Goal: Entertainment & Leisure: Consume media (video, audio)

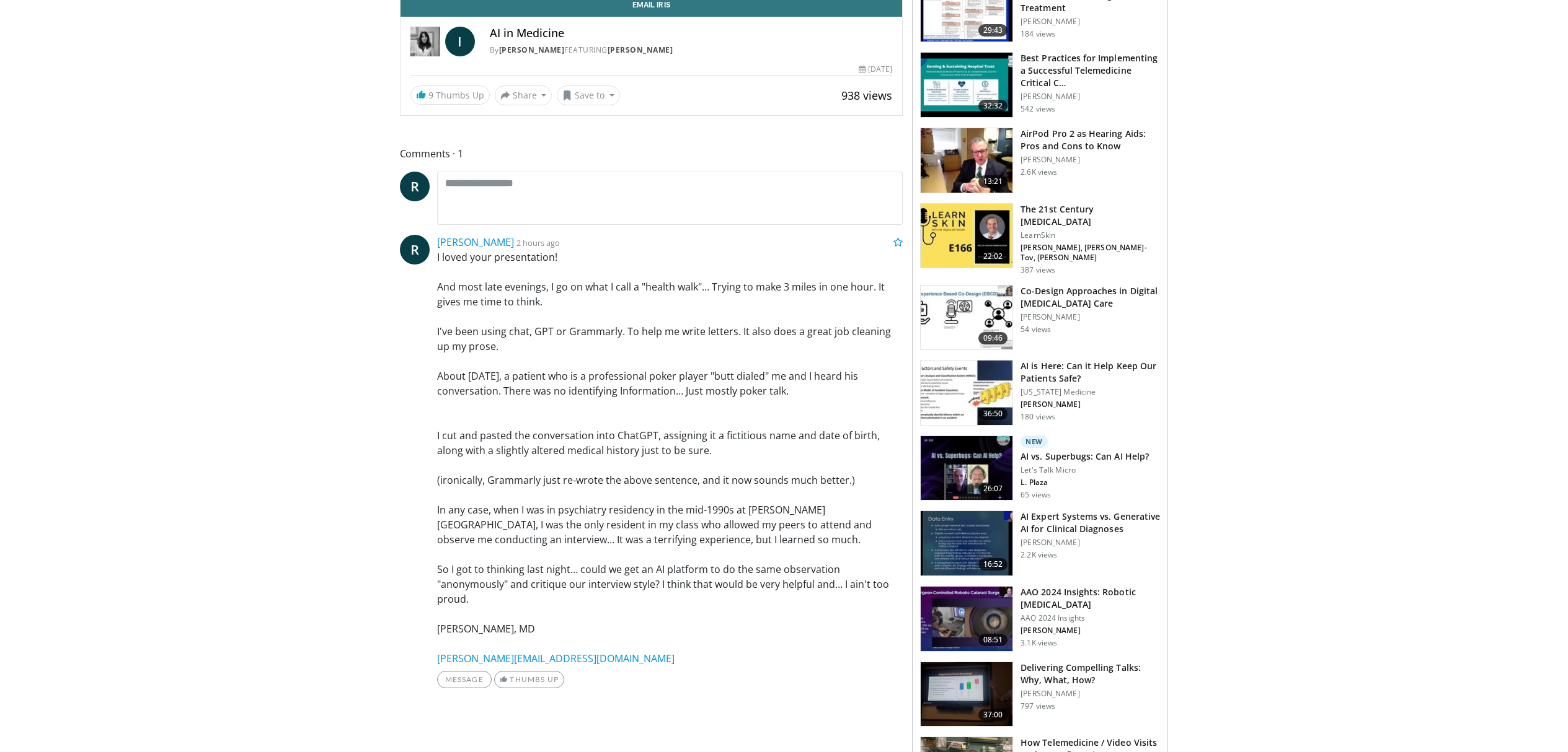
scroll to position [438, 0]
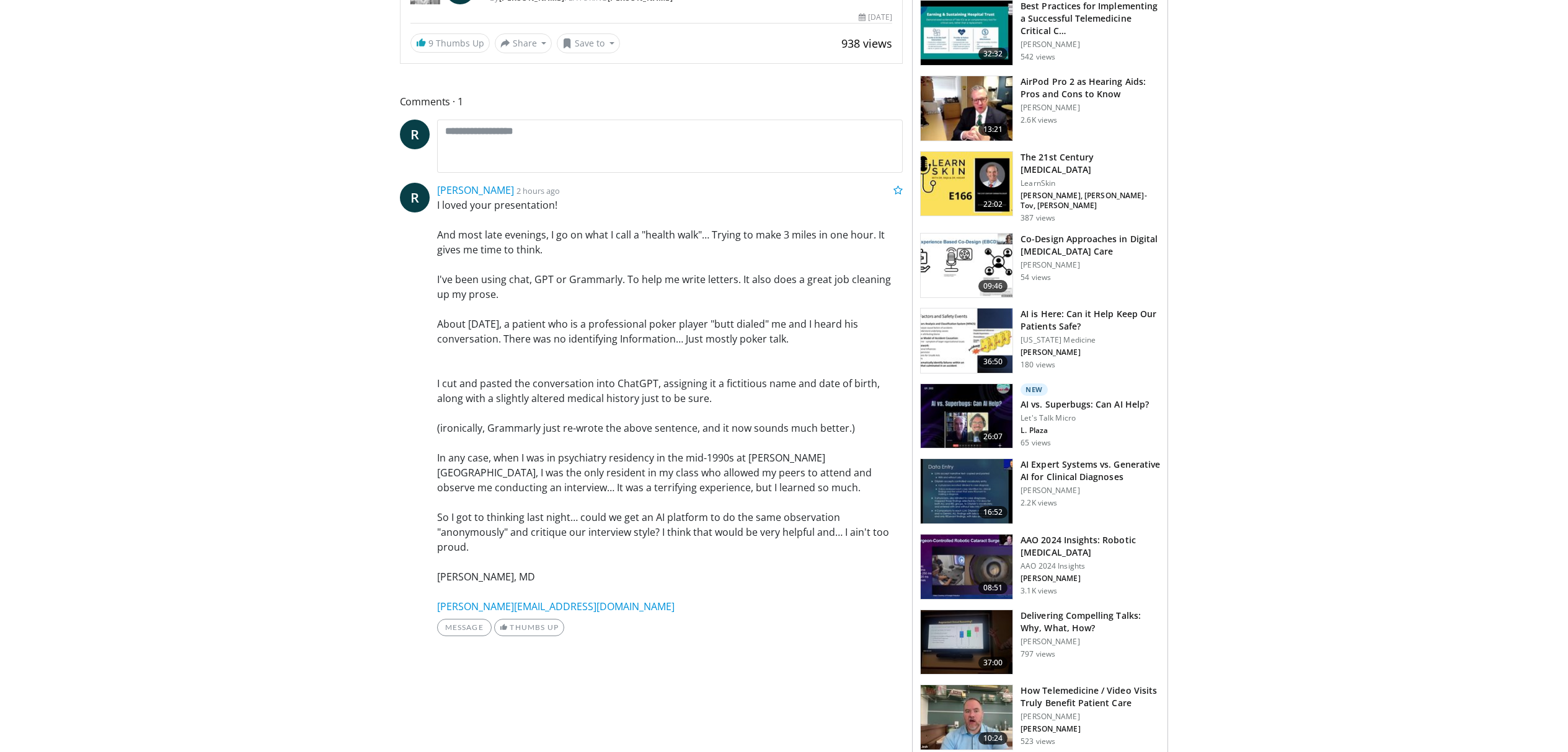
click at [961, 483] on img at bounding box center [966, 491] width 92 height 65
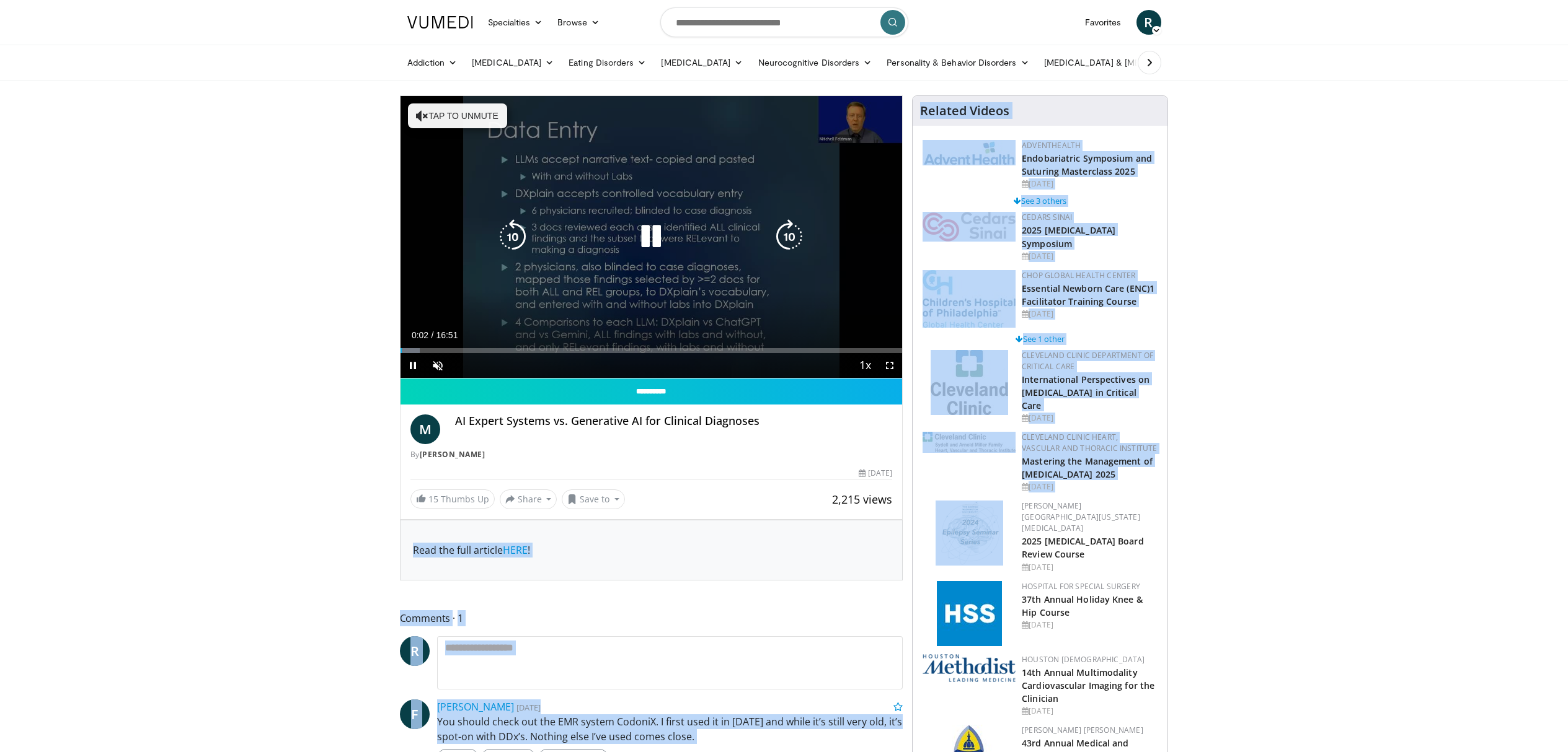
click at [488, 345] on div "Loaded : 3.92% 00:02 02:57" at bounding box center [651, 347] width 502 height 12
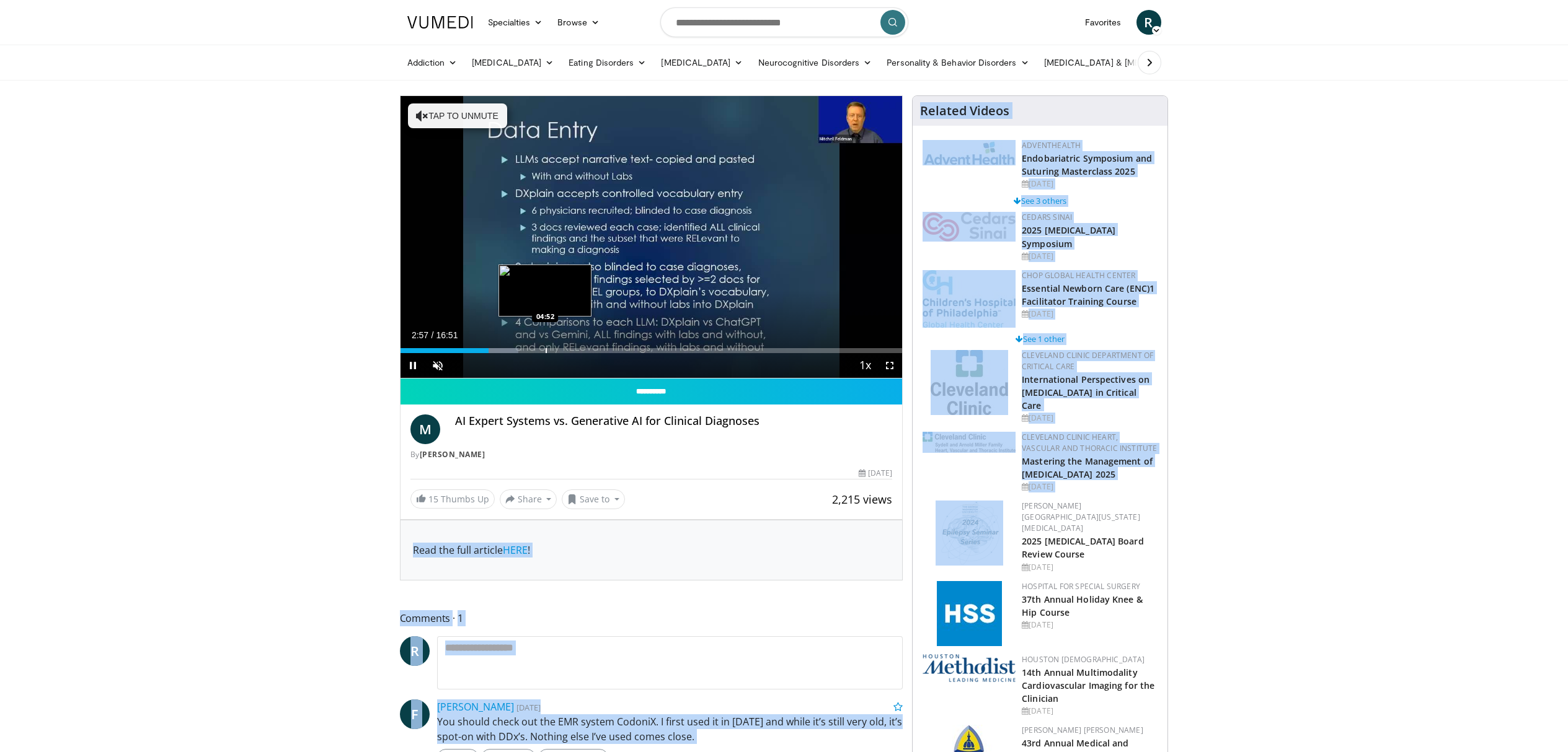
click at [546, 353] on div "Progress Bar" at bounding box center [546, 350] width 1 height 5
click at [617, 348] on div "Progress Bar" at bounding box center [617, 350] width 1 height 5
click at [711, 349] on div "Progress Bar" at bounding box center [711, 350] width 1 height 5
